Goal: Transaction & Acquisition: Purchase product/service

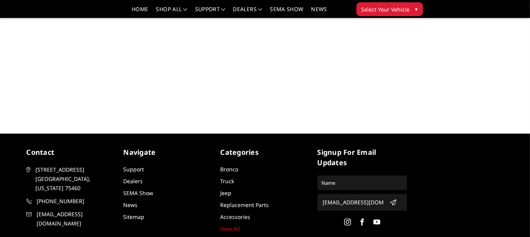
scroll to position [100, 0]
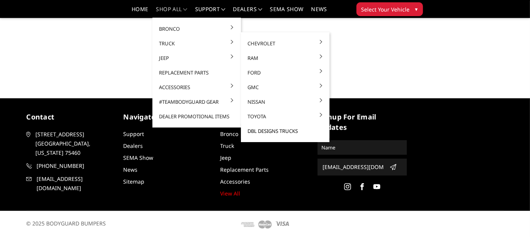
click at [264, 131] on link "DBL Designs Trucks" at bounding box center [285, 131] width 82 height 15
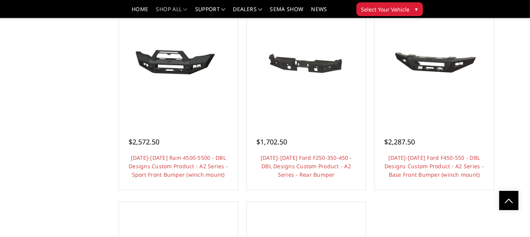
scroll to position [553, 0]
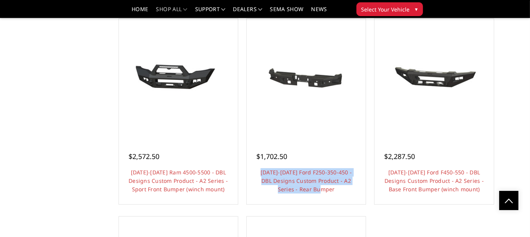
drag, startPoint x: 257, startPoint y: 170, endPoint x: 327, endPoint y: 187, distance: 72.8
click at [328, 187] on h4 "[DATE]-[DATE] Ford F250-350-450 - DBL Designs Custom Product - A2 Series - Rear…" at bounding box center [306, 180] width 100 height 25
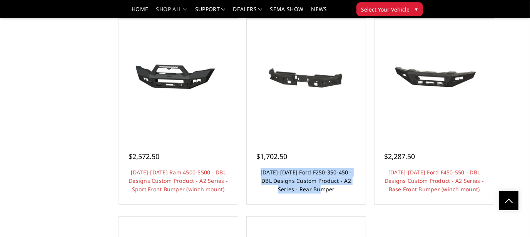
copy link "[DATE]-[DATE] Ford F250-350-450 - DBL Designs Custom Product - A2 Series - Rear…"
